Goal: Check status

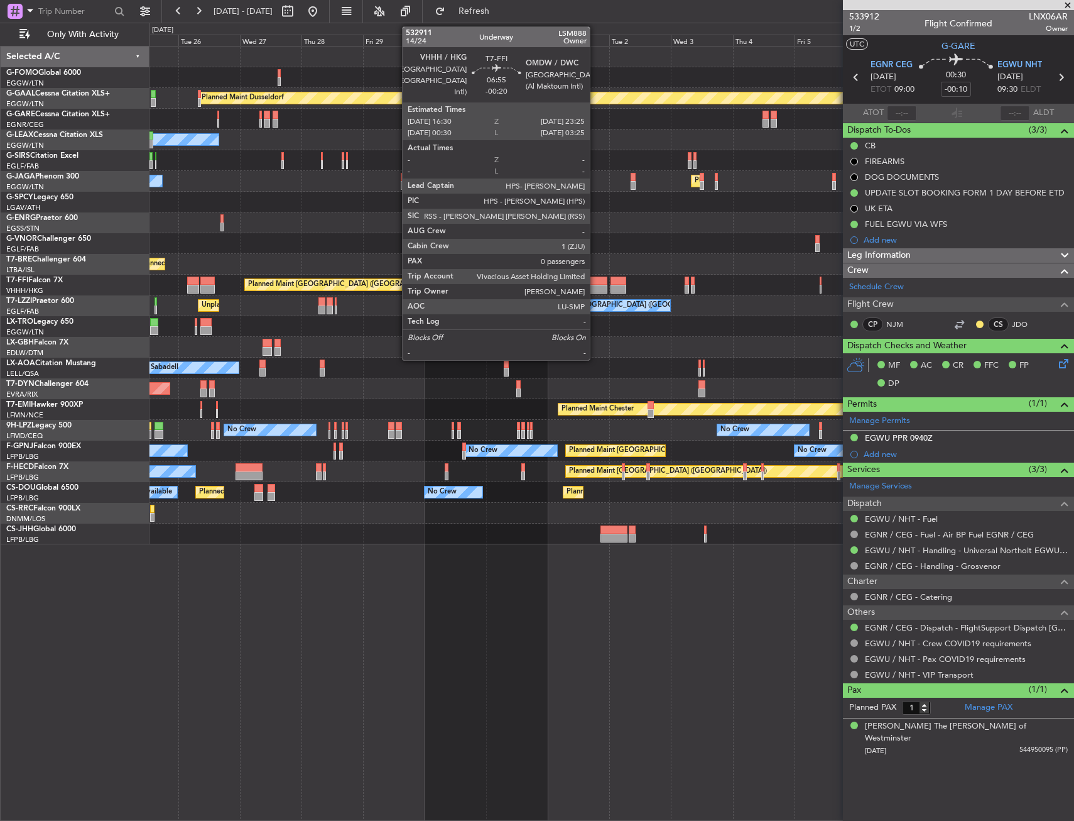
click at [596, 280] on div at bounding box center [599, 280] width 18 height 9
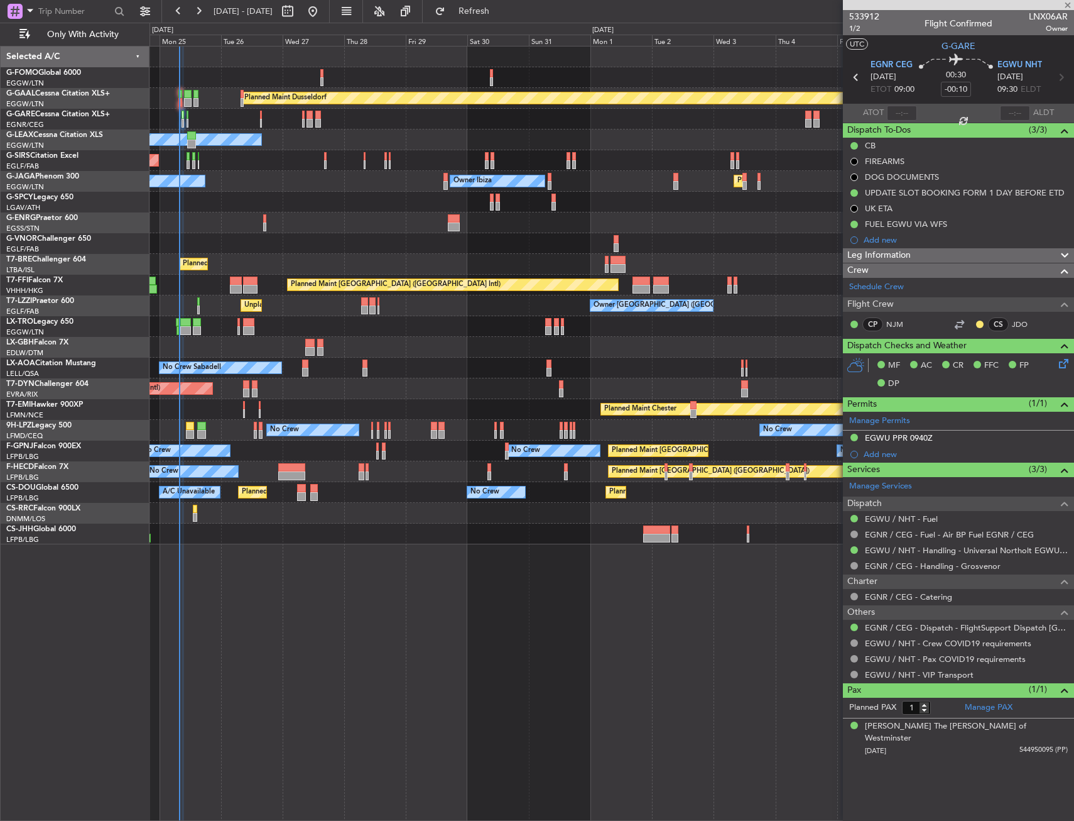
click at [427, 314] on div "Owner [GEOGRAPHIC_DATA] ([GEOGRAPHIC_DATA]) Unplanned Maint [GEOGRAPHIC_DATA] (…" at bounding box center [612, 305] width 924 height 21
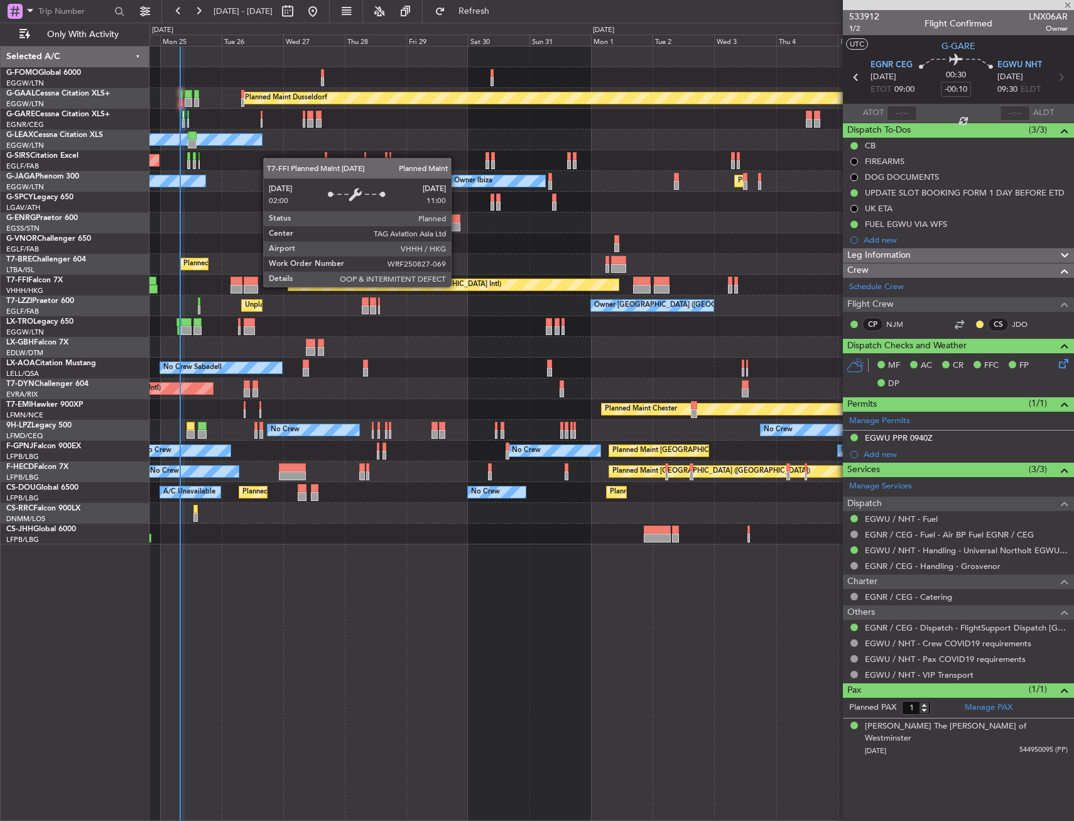
type input "-00:20"
type input "0"
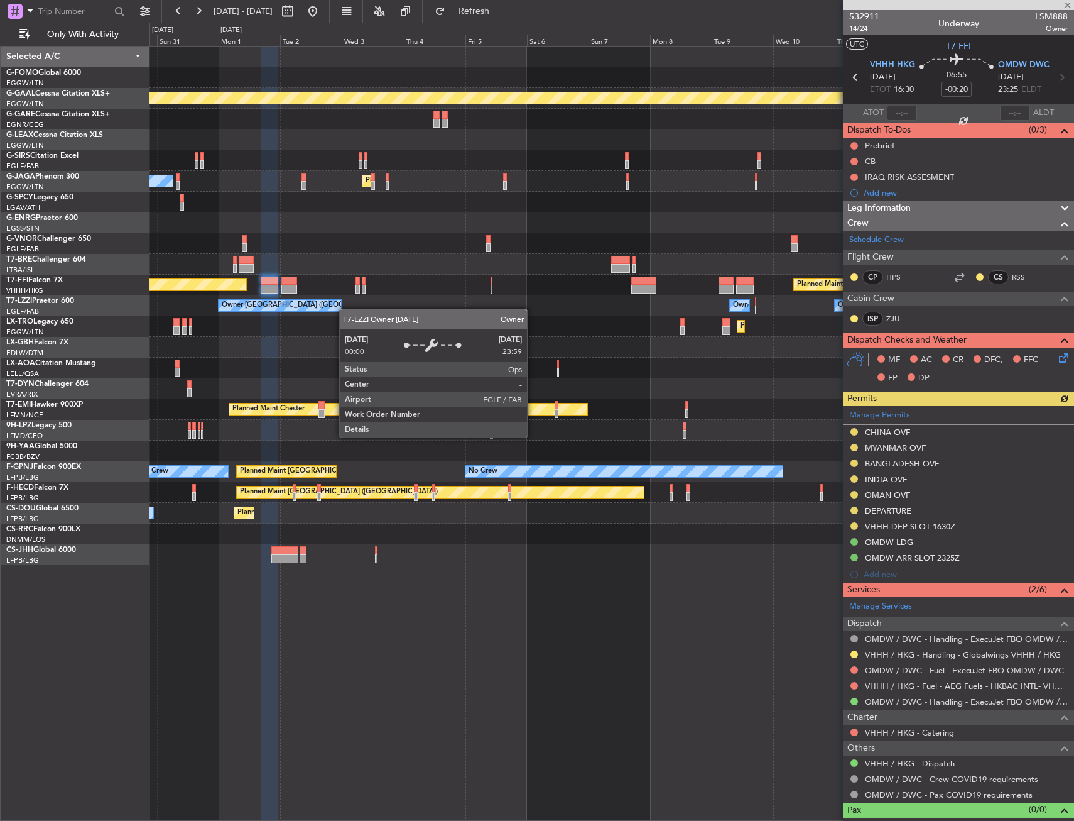
click at [254, 312] on div "Owner [GEOGRAPHIC_DATA] ([GEOGRAPHIC_DATA]) Owner Owner" at bounding box center [612, 305] width 924 height 21
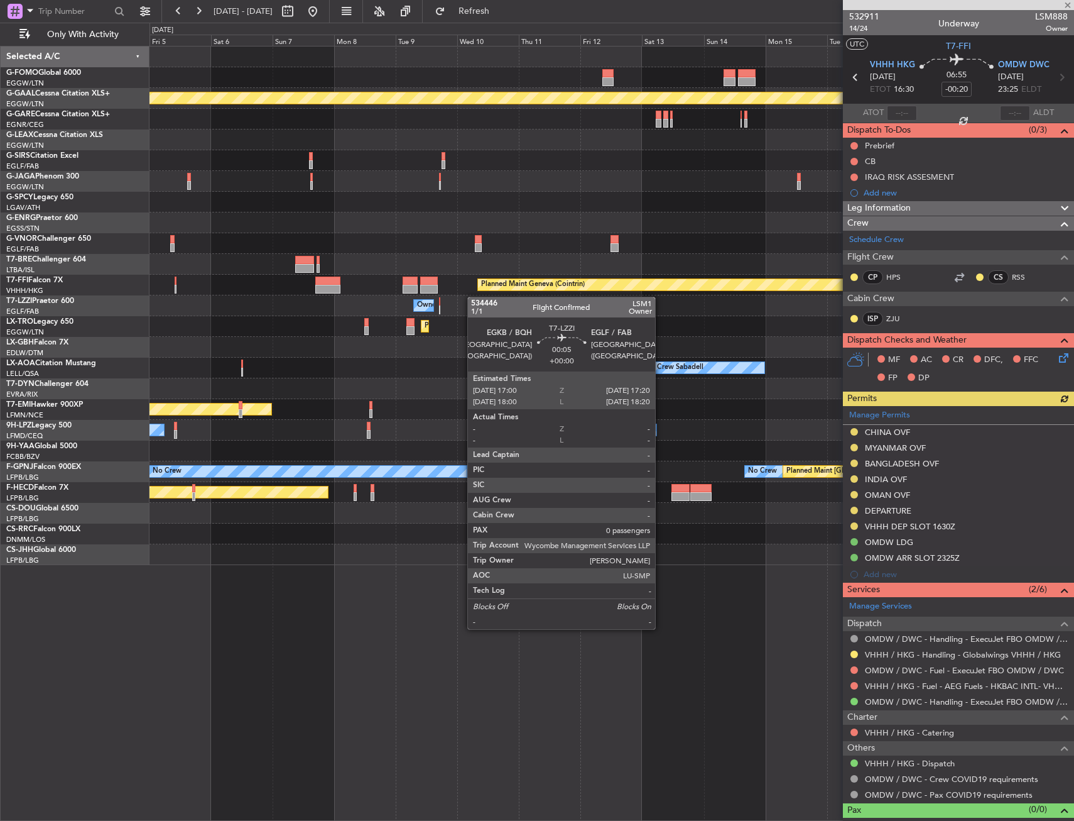
click at [405, 297] on div "Planned Maint Dusseldorf Planned Maint [GEOGRAPHIC_DATA] ([GEOGRAPHIC_DATA]) Pl…" at bounding box center [612, 305] width 924 height 518
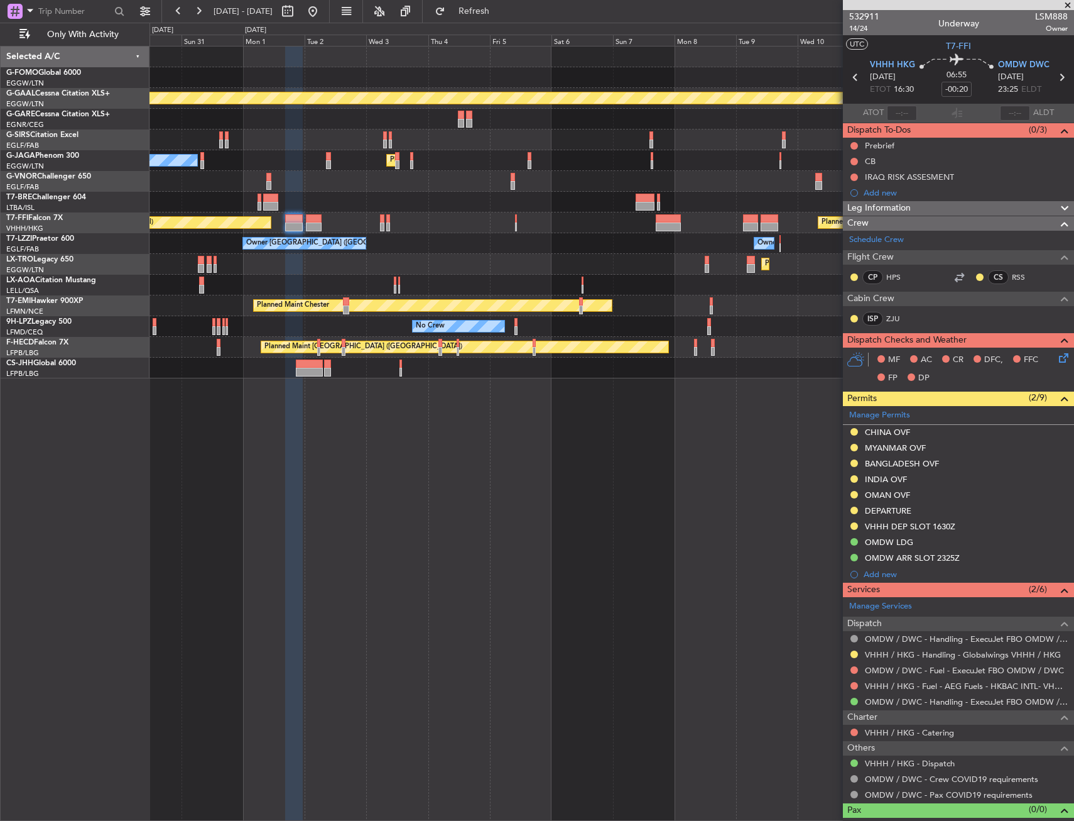
click at [834, 258] on div "Planned Maint Dusseldorf Planned Maint [GEOGRAPHIC_DATA] ([GEOGRAPHIC_DATA]) Ow…" at bounding box center [612, 212] width 924 height 332
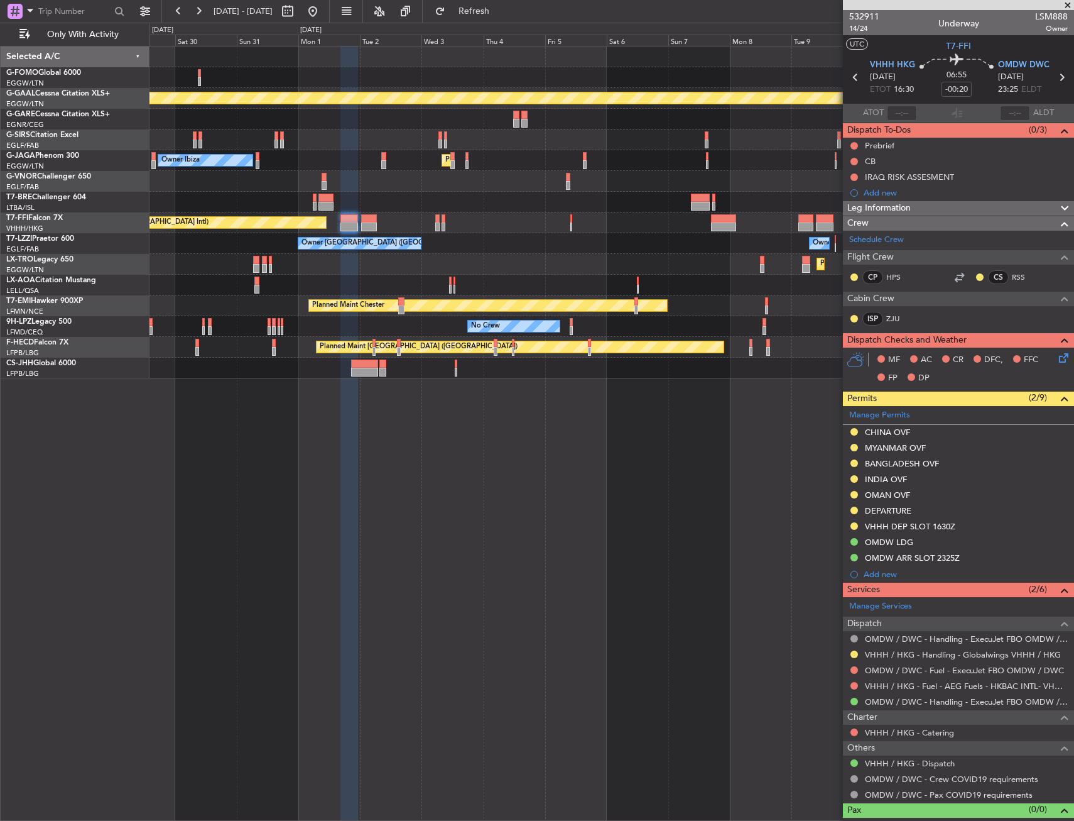
click at [525, 259] on div "Planned Maint Dusseldorf" at bounding box center [612, 264] width 924 height 21
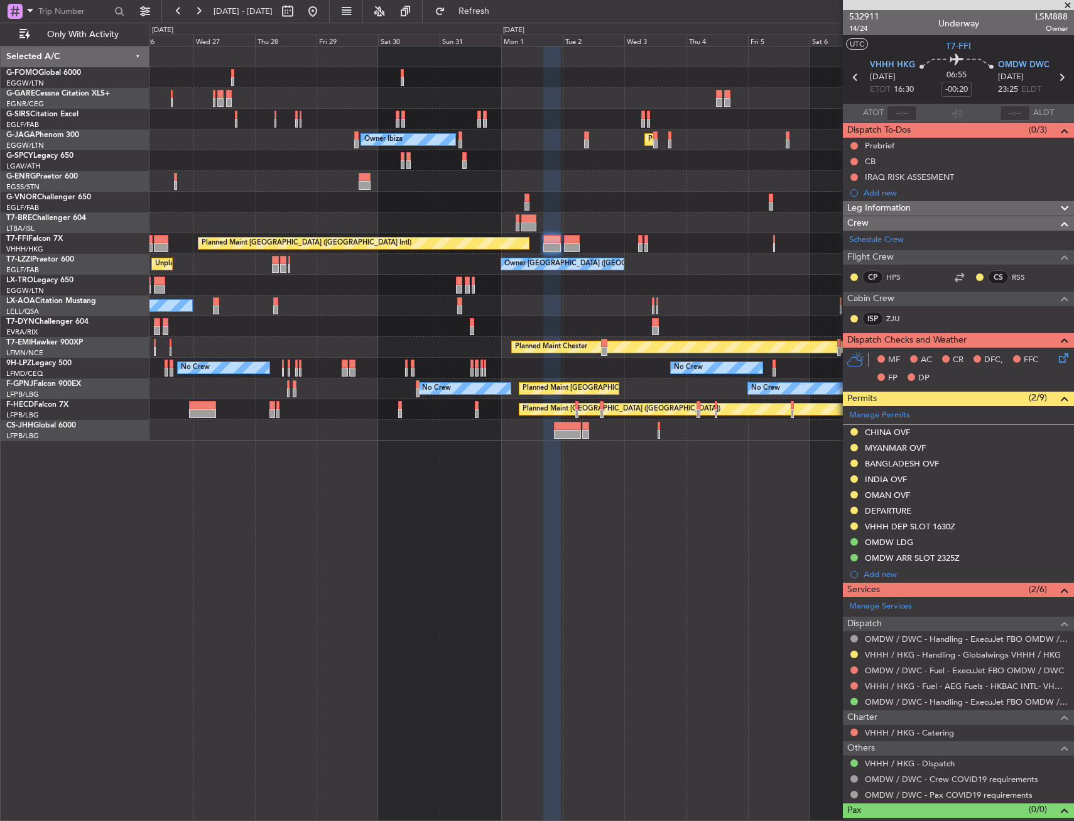
click at [590, 242] on div "Planned Maint [GEOGRAPHIC_DATA] ([GEOGRAPHIC_DATA] Intl) Planned Maint Geneva (…" at bounding box center [612, 243] width 924 height 21
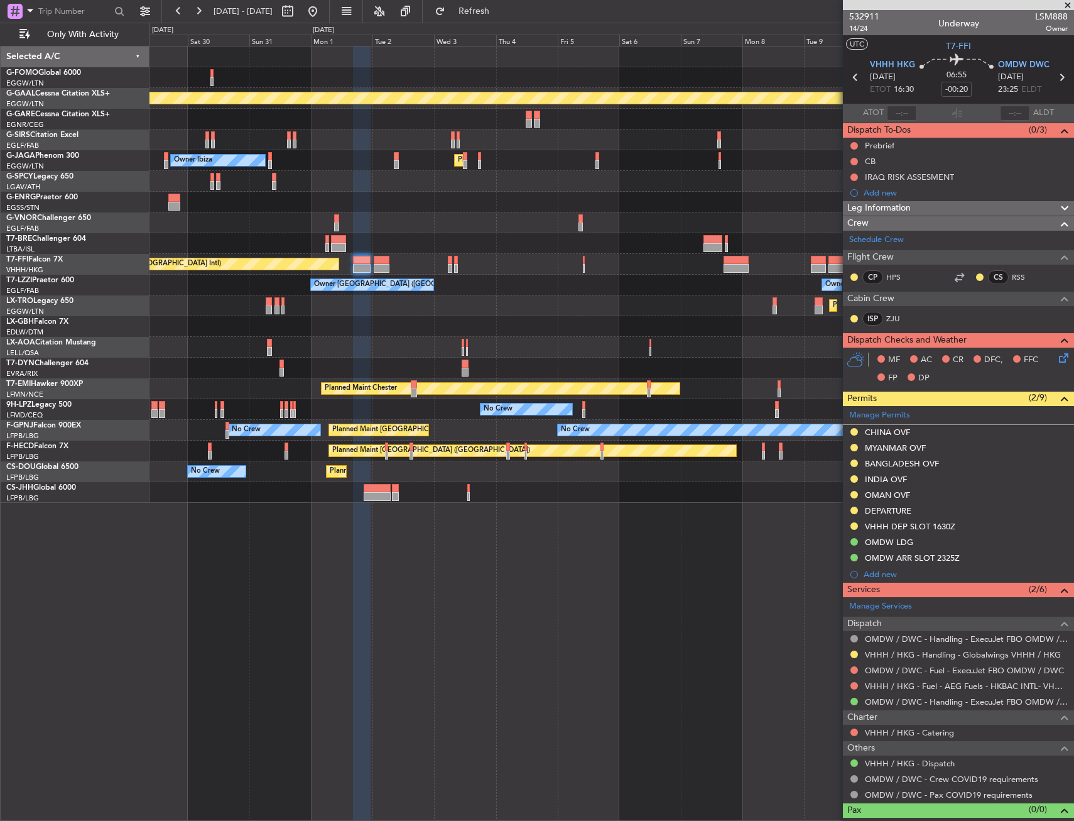
click at [494, 285] on div "Owner Owner London ([GEOGRAPHIC_DATA]) Owner Unplanned Maint [GEOGRAPHIC_DATA] …" at bounding box center [612, 285] width 924 height 21
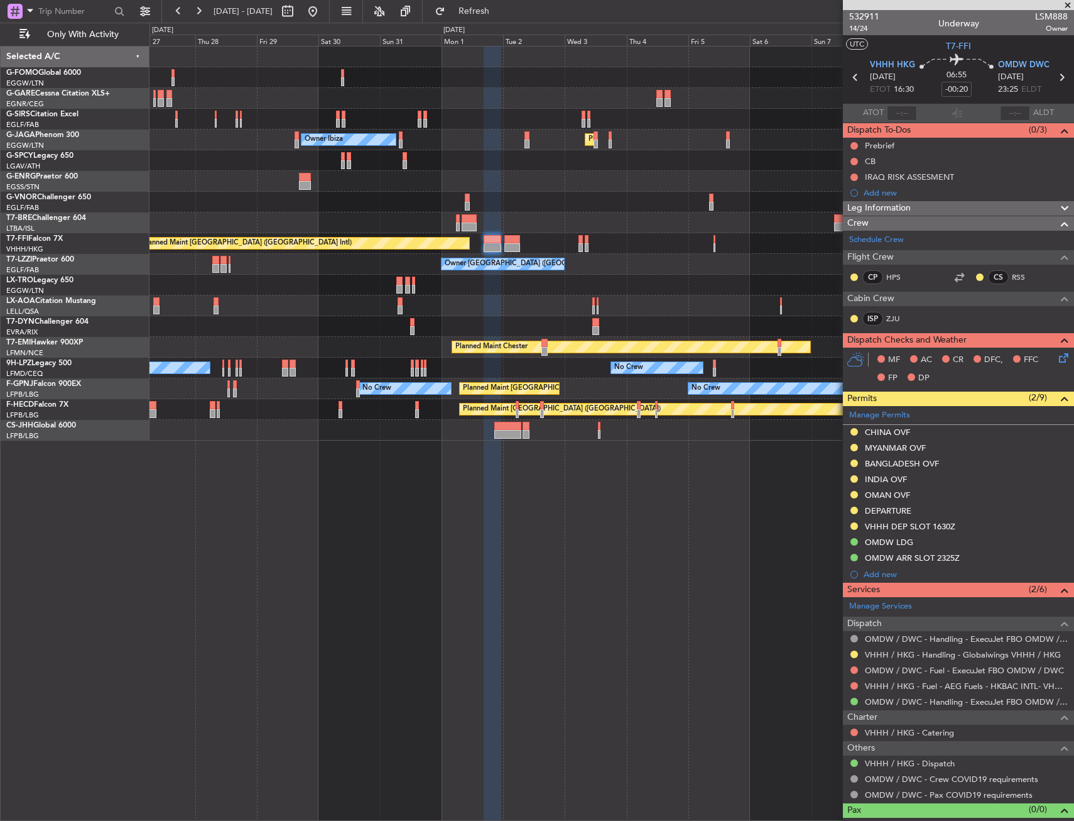
click at [763, 268] on div "Owner Owner London ([GEOGRAPHIC_DATA]) Owner Unplanned Maint [GEOGRAPHIC_DATA] …" at bounding box center [612, 264] width 924 height 21
click at [577, 268] on div "Owner Owner London ([GEOGRAPHIC_DATA]) Owner Unplanned Maint [GEOGRAPHIC_DATA] …" at bounding box center [612, 264] width 924 height 21
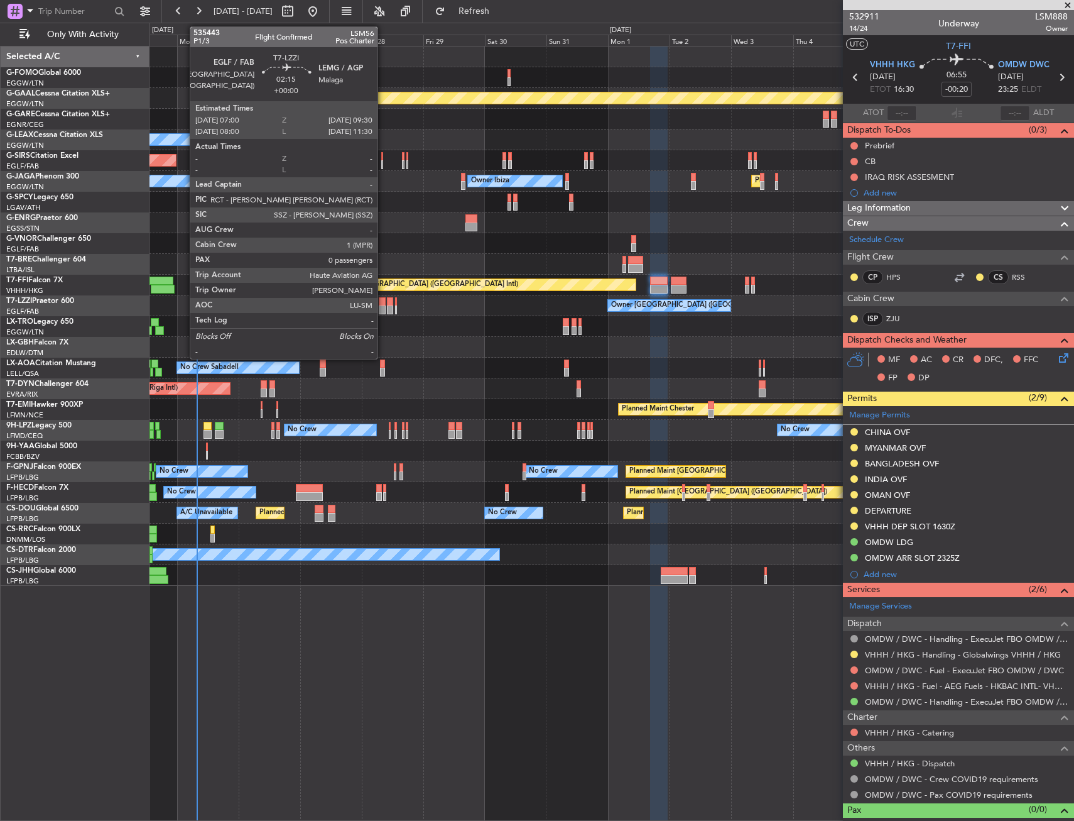
click at [383, 303] on div at bounding box center [382, 301] width 7 height 9
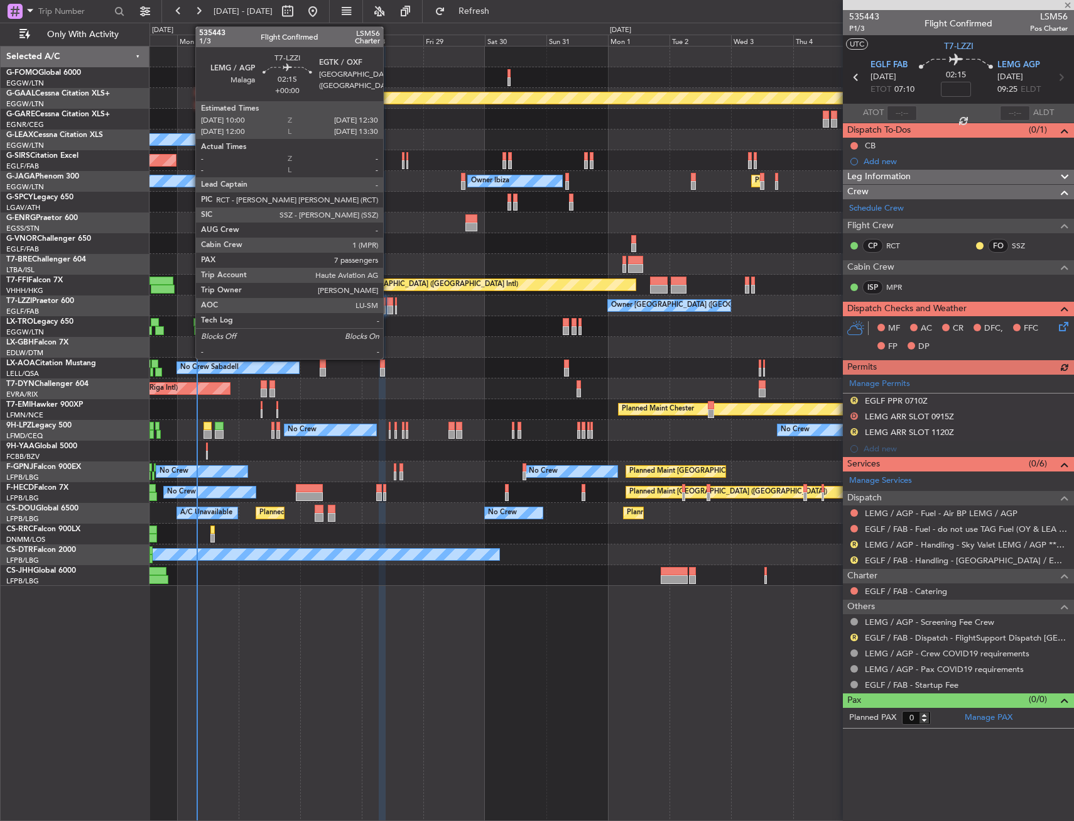
click at [389, 303] on div at bounding box center [390, 301] width 7 height 9
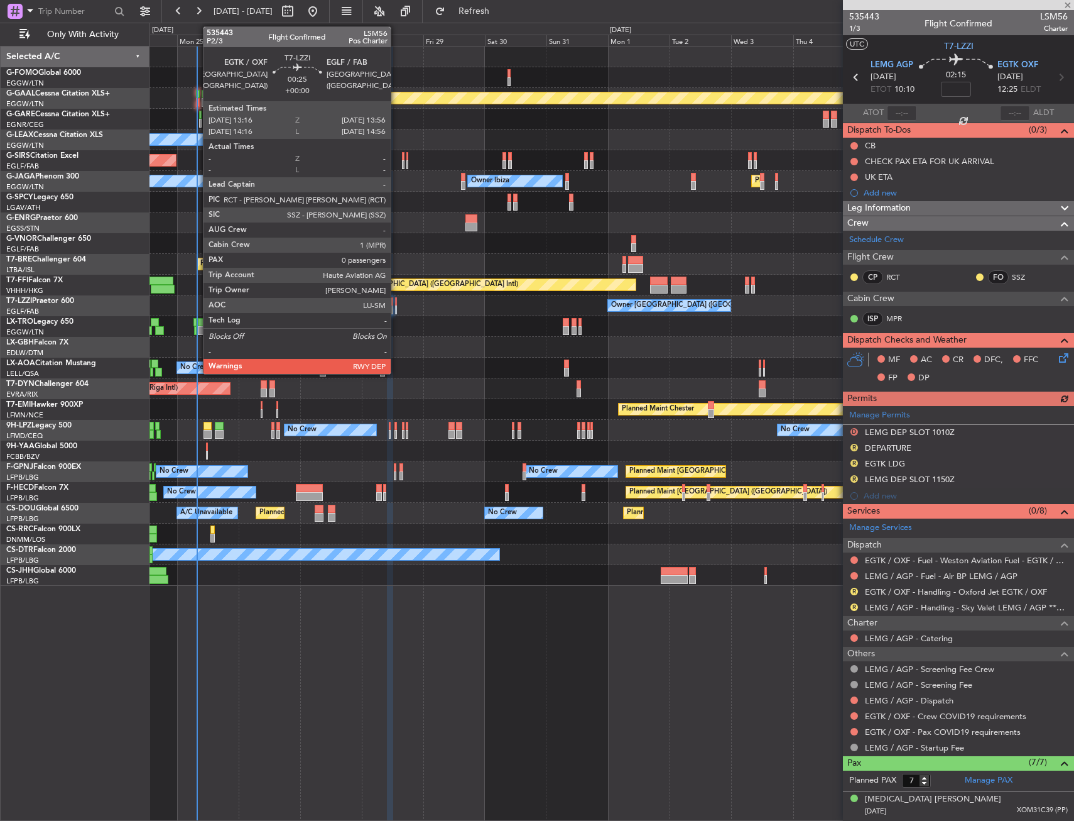
click at [396, 303] on div at bounding box center [396, 301] width 2 height 9
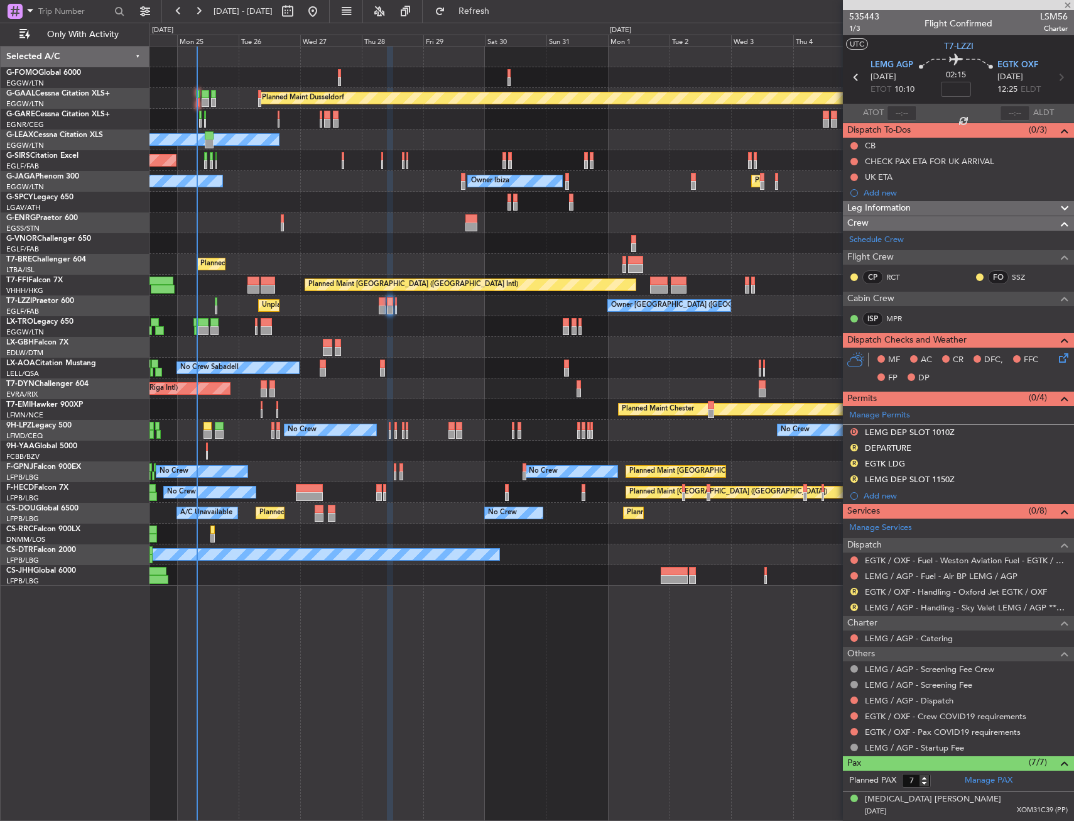
type input "0"
